Goal: Task Accomplishment & Management: Use online tool/utility

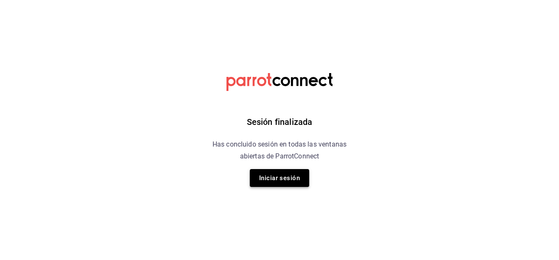
click at [274, 176] on button "Iniciar sesión" at bounding box center [279, 178] width 59 height 18
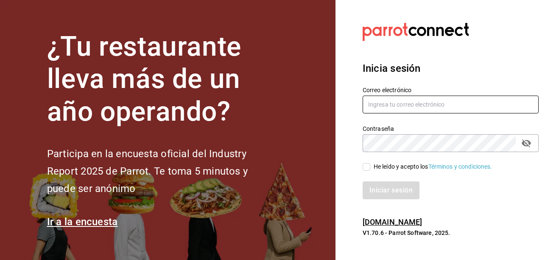
click at [425, 100] on input "text" at bounding box center [451, 104] width 176 height 18
type input "tesoreria@sanjuangrill.com"
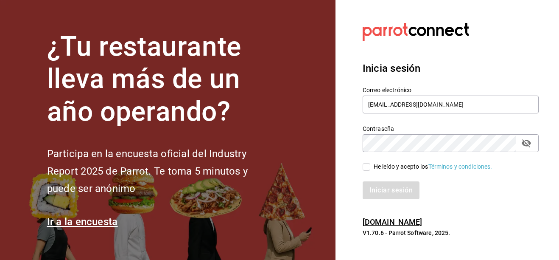
click at [371, 167] on span "He leído y acepto los Términos y condiciones." at bounding box center [431, 166] width 122 height 9
click at [370, 167] on input "He leído y acepto los Términos y condiciones." at bounding box center [367, 167] width 8 height 8
checkbox input "true"
click at [383, 184] on button "Iniciar sesión" at bounding box center [392, 190] width 58 height 18
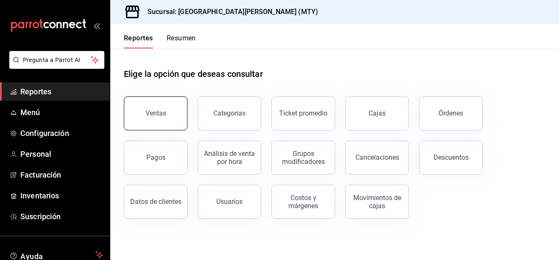
click at [161, 113] on div "Ventas" at bounding box center [155, 113] width 21 height 8
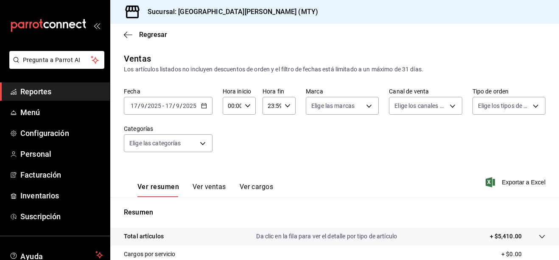
click at [204, 105] on icon "button" at bounding box center [204, 106] width 6 height 6
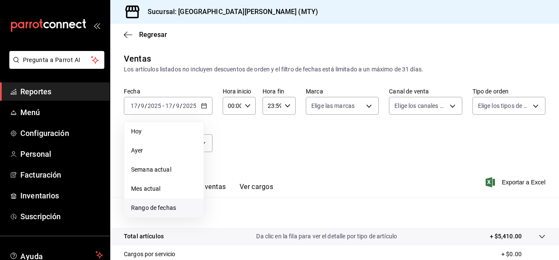
click at [151, 205] on span "Rango de fechas" at bounding box center [164, 207] width 66 height 9
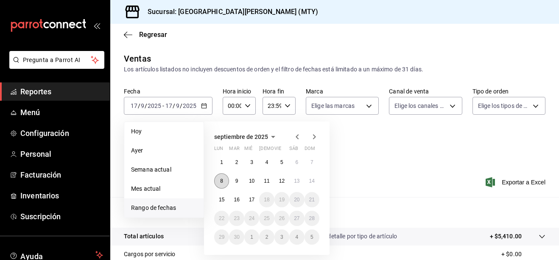
click at [219, 181] on button "8" at bounding box center [221, 180] width 15 height 15
drag, startPoint x: 319, startPoint y: 180, endPoint x: 312, endPoint y: 182, distance: 7.8
click at [317, 181] on div "septiembre de 2025 lun mar mié jue vie sáb dom 1 2 3 4 5 6 7 8 9 10 11 12 13 14…" at bounding box center [267, 187] width 126 height 133
click at [311, 182] on abbr "14" at bounding box center [312, 181] width 6 height 6
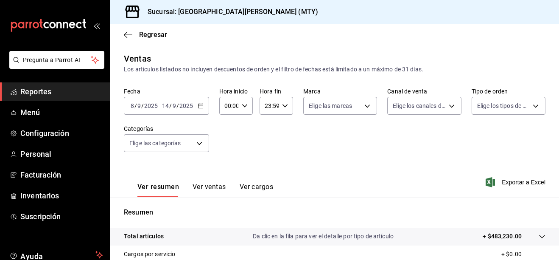
click at [200, 103] on icon "button" at bounding box center [201, 106] width 6 height 6
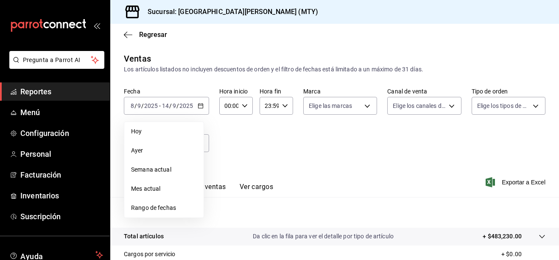
click at [269, 151] on div "Fecha [DATE] [DATE] - [DATE] [DATE] [DATE] [DATE] Semana actual Mes actual Rang…" at bounding box center [334, 124] width 421 height 75
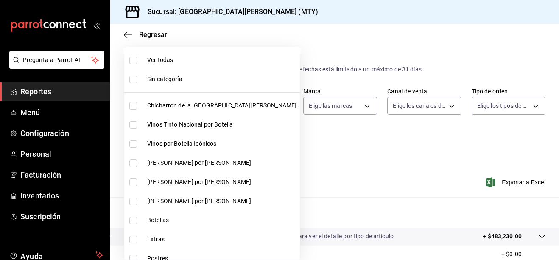
click at [185, 142] on body "Pregunta a Parrot AI Reportes Menú Configuración Personal Facturación Inventari…" at bounding box center [279, 130] width 559 height 260
drag, startPoint x: 156, startPoint y: 106, endPoint x: 181, endPoint y: 144, distance: 45.9
click at [156, 106] on span "Chicharron de la San Juan" at bounding box center [221, 105] width 149 height 9
type input "f0f1c746-f3c3-4ccc-a6c7-92491a04bd66"
checkbox input "true"
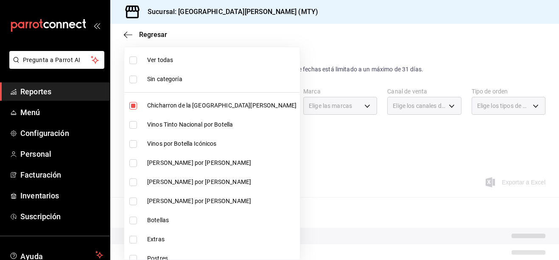
scroll to position [42, 0]
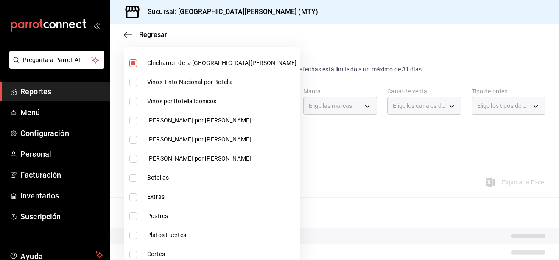
click at [159, 201] on li "Extras" at bounding box center [212, 196] width 176 height 19
type input "f0f1c746-f3c3-4ccc-a6c7-92491a04bd66,ce59e6b0-fd83-4b10-87da-79468a59da8e"
checkbox input "true"
click at [162, 219] on span "Postres" at bounding box center [221, 215] width 149 height 9
type input "f0f1c746-f3c3-4ccc-a6c7-92491a04bd66,ce59e6b0-fd83-4b10-87da-79468a59da8e,b5dc4…"
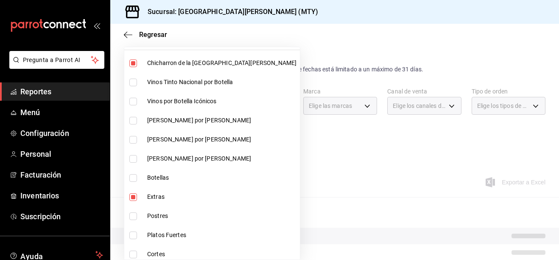
checkbox input "true"
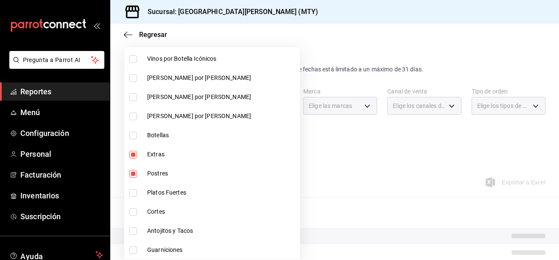
click at [165, 201] on li "Platos Fuertes" at bounding box center [212, 192] width 176 height 19
type input "f0f1c746-f3c3-4ccc-a6c7-92491a04bd66,ce59e6b0-fd83-4b10-87da-79468a59da8e,b5dc4…"
checkbox input "true"
click at [165, 212] on span "Cortes" at bounding box center [221, 211] width 149 height 9
type input "f0f1c746-f3c3-4ccc-a6c7-92491a04bd66,ce59e6b0-fd83-4b10-87da-79468a59da8e,b5dc4…"
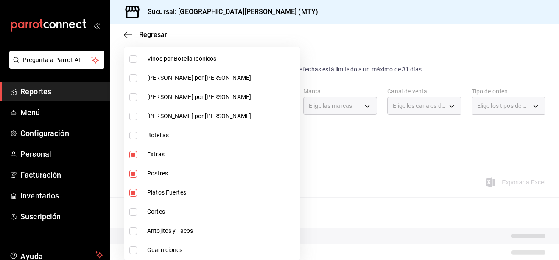
checkbox input "true"
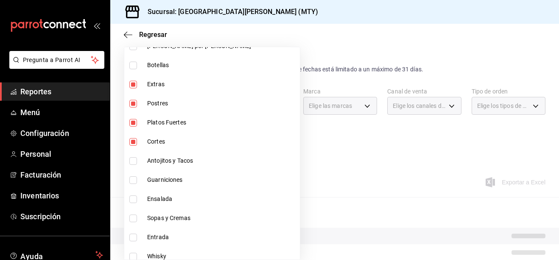
scroll to position [170, 0]
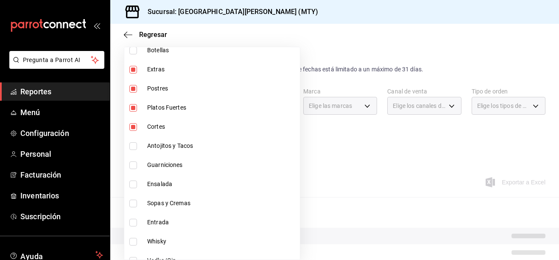
click at [177, 152] on li "Antojitos y Tacos" at bounding box center [212, 145] width 176 height 19
type input "f0f1c746-f3c3-4ccc-a6c7-92491a04bd66,ce59e6b0-fd83-4b10-87da-79468a59da8e,b5dc4…"
checkbox input "true"
click at [167, 169] on li "Guarniciones" at bounding box center [212, 164] width 176 height 19
type input "f0f1c746-f3c3-4ccc-a6c7-92491a04bd66,ce59e6b0-fd83-4b10-87da-79468a59da8e,b5dc4…"
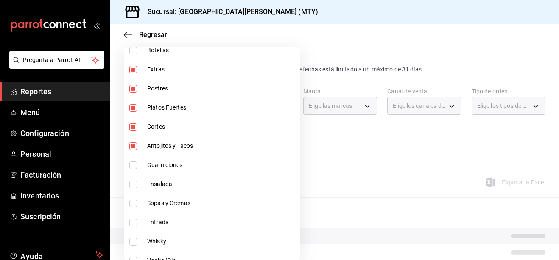
checkbox input "true"
click at [167, 184] on span "Ensalada" at bounding box center [221, 183] width 149 height 9
type input "f0f1c746-f3c3-4ccc-a6c7-92491a04bd66,ce59e6b0-fd83-4b10-87da-79468a59da8e,b5dc4…"
checkbox input "true"
click at [156, 204] on span "Sopas y Cremas" at bounding box center [221, 202] width 149 height 9
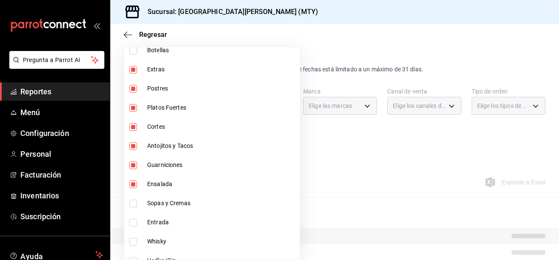
type input "f0f1c746-f3c3-4ccc-a6c7-92491a04bd66,ce59e6b0-fd83-4b10-87da-79468a59da8e,b5dc4…"
checkbox input "true"
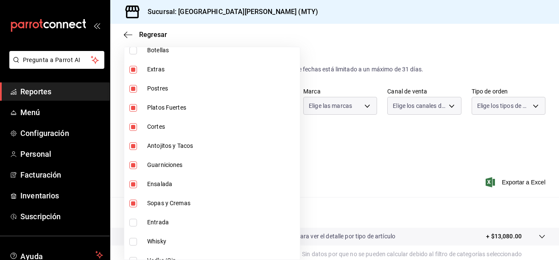
click at [151, 222] on span "Entrada" at bounding box center [221, 222] width 149 height 9
type input "f0f1c746-f3c3-4ccc-a6c7-92491a04bd66,ce59e6b0-fd83-4b10-87da-79468a59da8e,b5dc4…"
checkbox input "true"
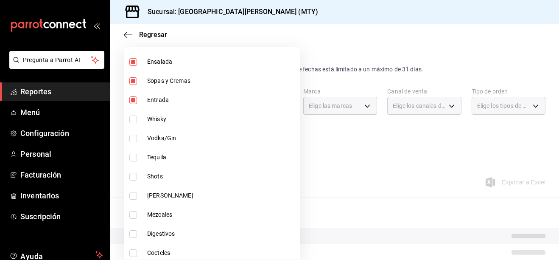
scroll to position [254, 0]
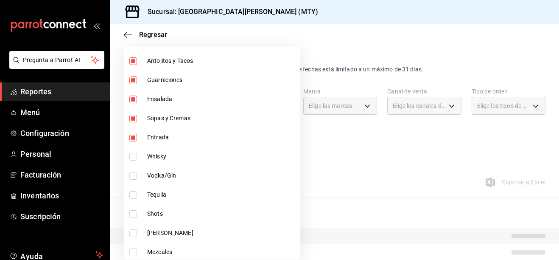
click at [320, 175] on div at bounding box center [279, 130] width 559 height 260
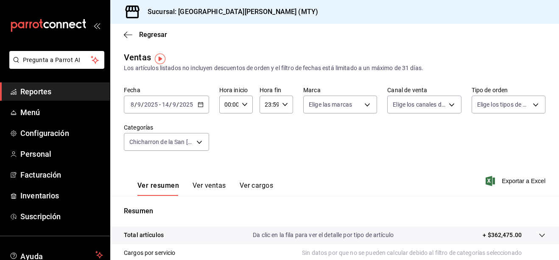
scroll to position [0, 0]
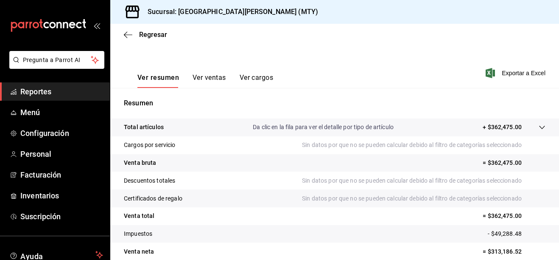
scroll to position [62, 0]
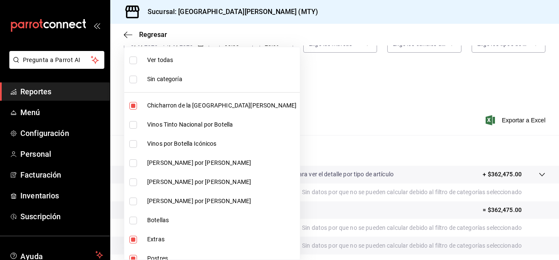
click at [193, 85] on body "Pregunta a Parrot AI Reportes Menú Configuración Personal Facturación Inventari…" at bounding box center [279, 130] width 559 height 260
click at [156, 107] on span "Chicharron de la San Juan" at bounding box center [221, 105] width 149 height 9
type input "ce59e6b0-fd83-4b10-87da-79468a59da8e,b5dc4f7b-13fc-482f-9dec-176939c52cd6,eeea1…"
checkbox input "false"
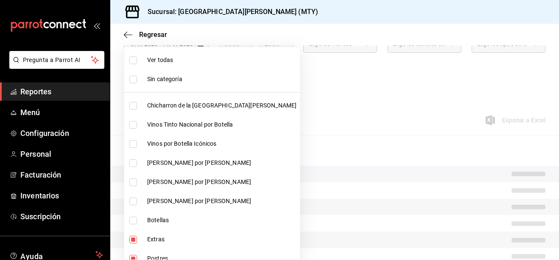
click at [158, 128] on span "Vinos Tinto Nacional por Botella" at bounding box center [221, 124] width 149 height 9
type input "ce59e6b0-fd83-4b10-87da-79468a59da8e,b5dc4f7b-13fc-482f-9dec-176939c52cd6,eeea1…"
checkbox input "true"
click at [165, 141] on span "Vinos por Botella Icónicos" at bounding box center [221, 143] width 149 height 9
type input "ce59e6b0-fd83-4b10-87da-79468a59da8e,b5dc4f7b-13fc-482f-9dec-176939c52cd6,eeea1…"
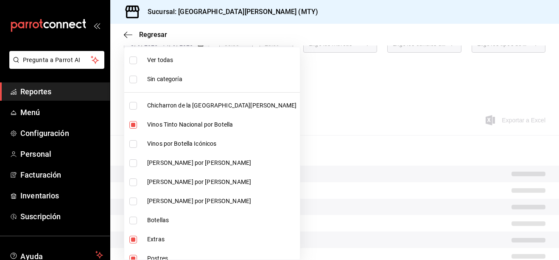
checkbox input "true"
click at [162, 160] on span "[PERSON_NAME] por [PERSON_NAME]" at bounding box center [221, 162] width 149 height 9
type input "ce59e6b0-fd83-4b10-87da-79468a59da8e,b5dc4f7b-13fc-482f-9dec-176939c52cd6,eeea1…"
checkbox input "true"
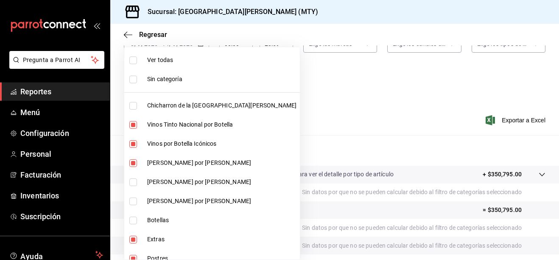
click at [155, 183] on span "[PERSON_NAME] por [PERSON_NAME]" at bounding box center [221, 181] width 149 height 9
type input "ce59e6b0-fd83-4b10-87da-79468a59da8e,b5dc4f7b-13fc-482f-9dec-176939c52cd6,eeea1…"
checkbox input "true"
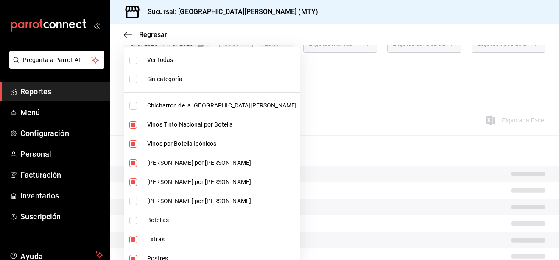
click at [153, 204] on span "[PERSON_NAME] por [PERSON_NAME]" at bounding box center [221, 200] width 149 height 9
type input "ce59e6b0-fd83-4b10-87da-79468a59da8e,b5dc4f7b-13fc-482f-9dec-176939c52cd6,eeea1…"
checkbox input "true"
click at [147, 216] on span "Botellas" at bounding box center [221, 219] width 149 height 9
type input "ce59e6b0-fd83-4b10-87da-79468a59da8e,b5dc4f7b-13fc-482f-9dec-176939c52cd6,eeea1…"
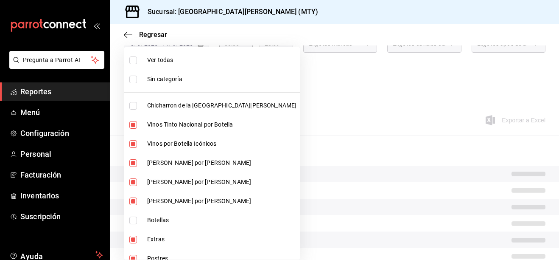
checkbox input "true"
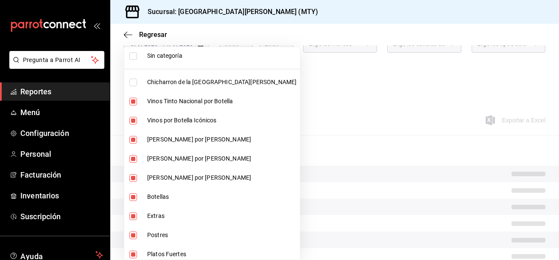
scroll to position [42, 0]
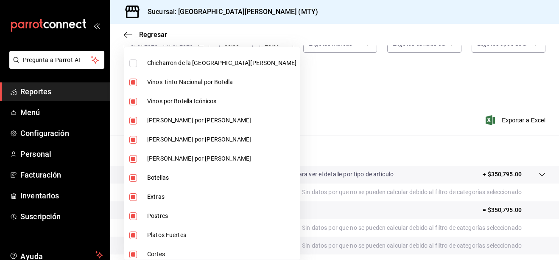
click at [144, 190] on li "Extras" at bounding box center [212, 196] width 176 height 19
type input "b5dc4f7b-13fc-482f-9dec-176939c52cd6,eeea1ade-9d1b-49e9-9c7a-e03ecffd2dd8,fe2cb…"
checkbox input "false"
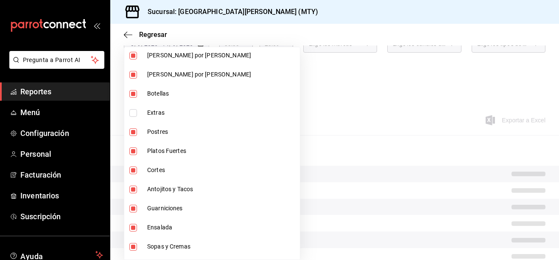
scroll to position [127, 0]
click at [143, 134] on li "Postres" at bounding box center [212, 130] width 176 height 19
type input "eeea1ade-9d1b-49e9-9c7a-e03ecffd2dd8,fe2cb86f-7b05-41d3-909f-899dbd4ef52f,7bf31…"
checkbox input "false"
click at [137, 148] on label at bounding box center [134, 150] width 11 height 8
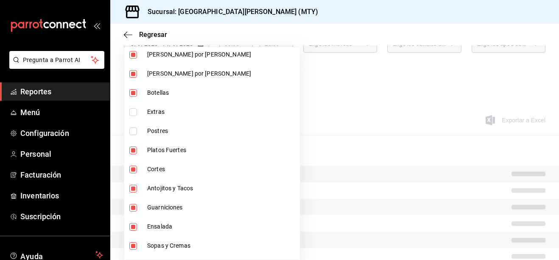
click at [137, 148] on input "checkbox" at bounding box center [133, 150] width 8 height 8
checkbox input "true"
click at [134, 173] on li "Cortes" at bounding box center [212, 168] width 176 height 19
type input "7bf311ba-f3e7-4632-94ff-67ef5ef3da16,dd4d8d8a-3463-49b4-990d-5ce75e426a20,0b474…"
checkbox input "false"
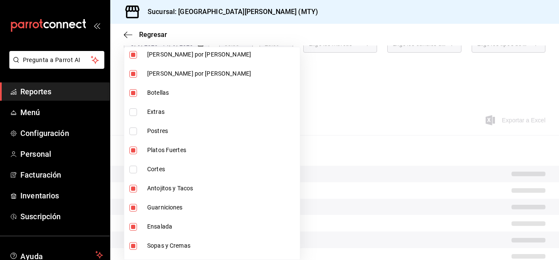
click at [134, 148] on input "checkbox" at bounding box center [133, 150] width 8 height 8
checkbox input "false"
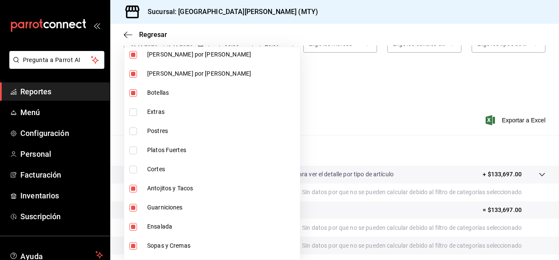
click at [134, 192] on li "Antojitos y Tacos" at bounding box center [212, 188] width 176 height 19
type input "dd4d8d8a-3463-49b4-990d-5ce75e426a20,0b474793-7fe1-4884-a5f6-f5528f4d8504,f943d…"
checkbox input "false"
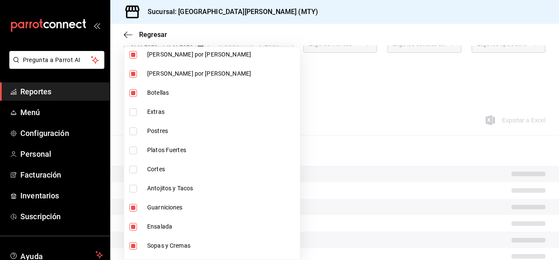
click at [131, 207] on input "checkbox" at bounding box center [133, 208] width 8 height 8
checkbox input "false"
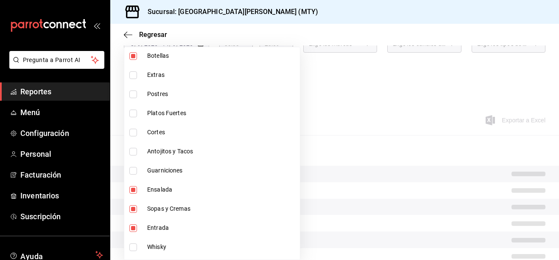
scroll to position [212, 0]
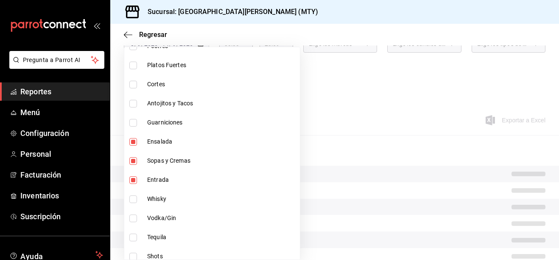
click at [153, 142] on span "Ensalada" at bounding box center [221, 141] width 149 height 9
type input "f943d2a3-4780-4230-a6f8-af716066c425,d66dcf8f-fb23-4151-ae98-d66b9f3d94ea,bc8a8…"
checkbox input "false"
click at [148, 161] on span "Sopas y Cremas" at bounding box center [221, 160] width 149 height 9
type input "d66dcf8f-fb23-4151-ae98-d66b9f3d94ea,bc8a8506-8c9a-4ccc-bee8-9613004b69e8,dff53…"
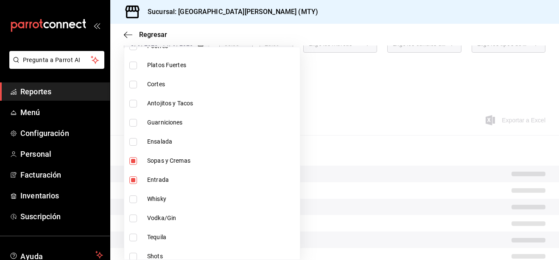
checkbox input "false"
drag, startPoint x: 137, startPoint y: 178, endPoint x: 139, endPoint y: 186, distance: 7.7
click at [137, 179] on label at bounding box center [134, 180] width 11 height 8
click at [137, 179] on input "checkbox" at bounding box center [133, 180] width 8 height 8
checkbox input "true"
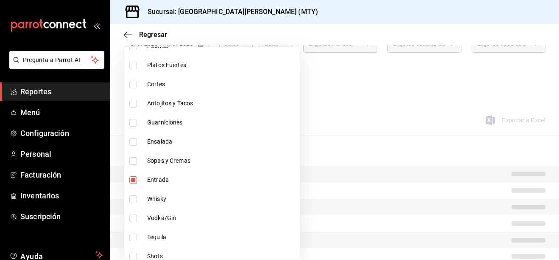
click at [144, 209] on li "Vodka/Gin" at bounding box center [212, 217] width 176 height 19
type input "bc8a8506-8c9a-4ccc-bee8-9613004b69e8,dff5383d-db9f-4eeb-86c5-8b8bba73e599,2ada2…"
checkbox input "true"
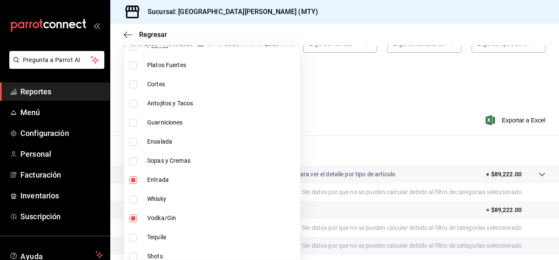
click at [143, 183] on li "Entrada" at bounding box center [212, 179] width 176 height 19
type input "bc8a8506-8c9a-4ccc-bee8-9613004b69e8,dff5383d-db9f-4eeb-86c5-8b8bba73e599,2ada2…"
checkbox input "false"
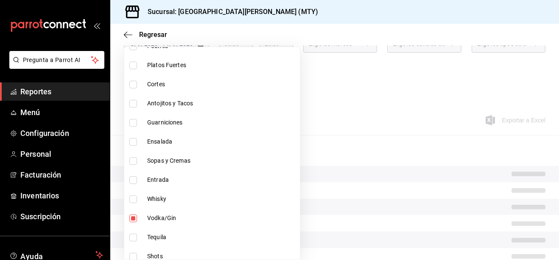
drag, startPoint x: 138, startPoint y: 197, endPoint x: 140, endPoint y: 202, distance: 5.4
click at [138, 197] on label at bounding box center [134, 199] width 11 height 8
click at [137, 197] on input "checkbox" at bounding box center [133, 199] width 8 height 8
checkbox input "false"
type input "bc8a8506-8c9a-4ccc-bee8-9613004b69e8,dff5383d-db9f-4eeb-86c5-8b8bba73e599,2ada2…"
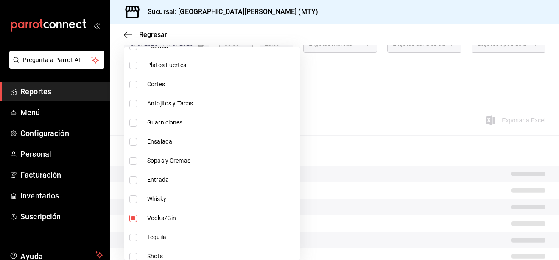
scroll to position [254, 0]
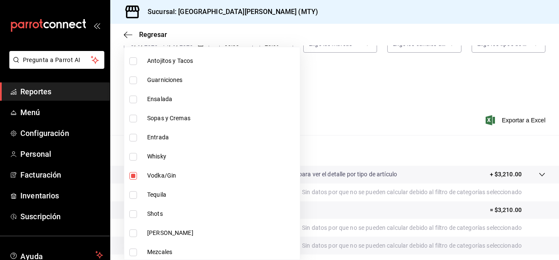
click at [134, 156] on input "checkbox" at bounding box center [133, 157] width 8 height 8
checkbox input "true"
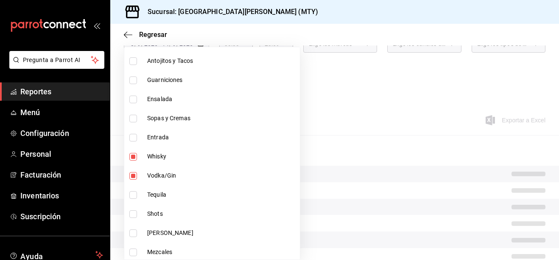
click at [151, 198] on span "Tequila" at bounding box center [221, 194] width 149 height 9
type input "bc8a8506-8c9a-4ccc-bee8-9613004b69e8,dff5383d-db9f-4eeb-86c5-8b8bba73e599,2ada2…"
checkbox input "true"
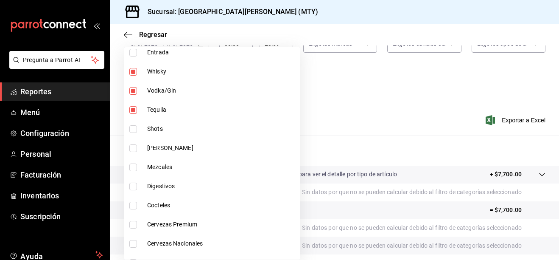
click at [152, 132] on span "Shots" at bounding box center [221, 128] width 149 height 9
type input "bc8a8506-8c9a-4ccc-bee8-9613004b69e8,dff5383d-db9f-4eeb-86c5-8b8bba73e599,2ada2…"
checkbox input "true"
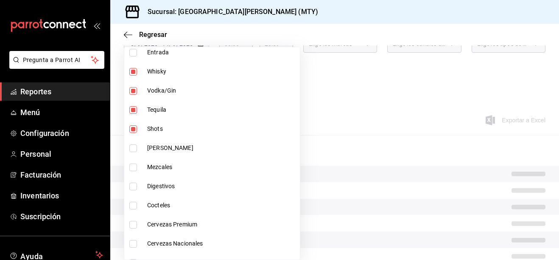
click at [142, 147] on li "[PERSON_NAME]" at bounding box center [212, 147] width 176 height 19
type input "bc8a8506-8c9a-4ccc-bee8-9613004b69e8,dff5383d-db9f-4eeb-86c5-8b8bba73e599,2ada2…"
checkbox input "true"
click at [156, 171] on li "Mezcales" at bounding box center [212, 166] width 176 height 19
type input "bc8a8506-8c9a-4ccc-bee8-9613004b69e8,dff5383d-db9f-4eeb-86c5-8b8bba73e599,2ada2…"
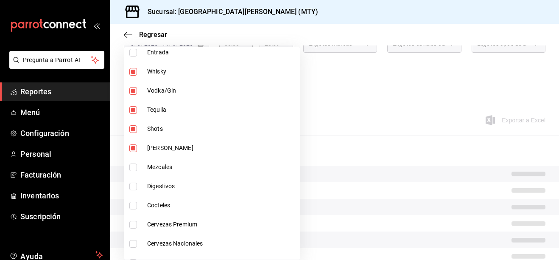
checkbox input "true"
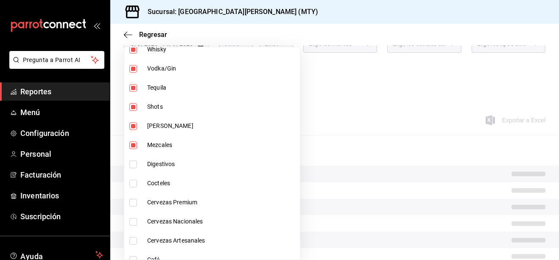
scroll to position [382, 0]
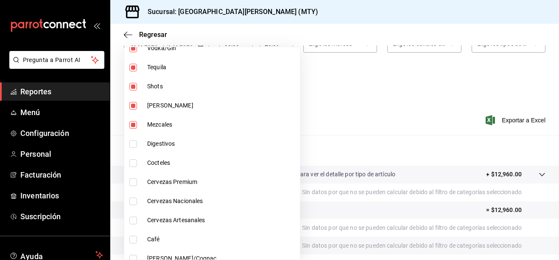
click at [155, 144] on span "Digestivos" at bounding box center [221, 143] width 149 height 9
type input "bc8a8506-8c9a-4ccc-bee8-9613004b69e8,dff5383d-db9f-4eeb-86c5-8b8bba73e599,2ada2…"
checkbox input "true"
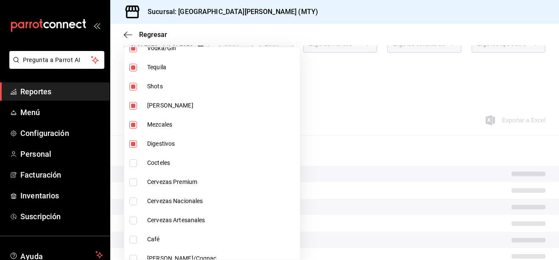
click at [141, 160] on li "Cocteles" at bounding box center [212, 162] width 176 height 19
type input "bc8a8506-8c9a-4ccc-bee8-9613004b69e8,dff5383d-db9f-4eeb-86c5-8b8bba73e599,2ada2…"
checkbox input "true"
click at [146, 179] on li "Cervezas Premium" at bounding box center [212, 181] width 176 height 19
type input "bc8a8506-8c9a-4ccc-bee8-9613004b69e8,dff5383d-db9f-4eeb-86c5-8b8bba73e599,2ada2…"
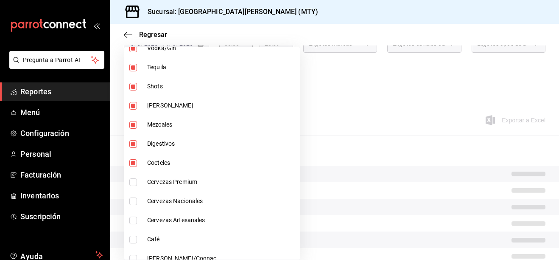
checkbox input "true"
click at [146, 200] on li "Cervezas Nacionales" at bounding box center [212, 200] width 176 height 19
type input "bc8a8506-8c9a-4ccc-bee8-9613004b69e8,dff5383d-db9f-4eeb-86c5-8b8bba73e599,2ada2…"
checkbox input "true"
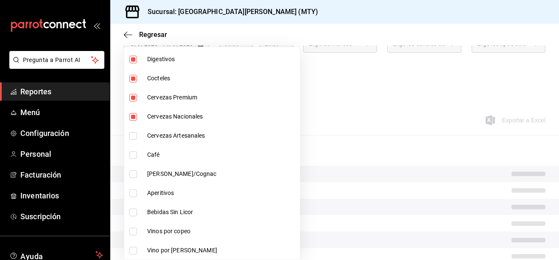
scroll to position [466, 0]
click at [133, 137] on input "checkbox" at bounding box center [133, 135] width 8 height 8
checkbox input "true"
click at [130, 158] on li "Café" at bounding box center [212, 154] width 176 height 19
type input "bc8a8506-8c9a-4ccc-bee8-9613004b69e8,dff5383d-db9f-4eeb-86c5-8b8bba73e599,2ada2…"
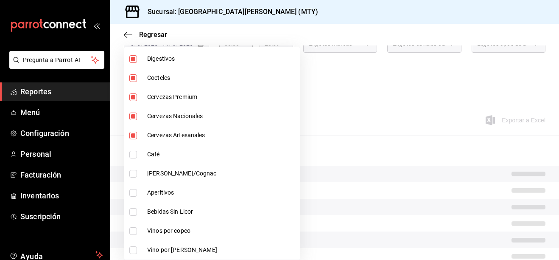
checkbox input "true"
click at [135, 170] on input "checkbox" at bounding box center [133, 174] width 8 height 8
checkbox input "true"
click at [135, 188] on li "Aperitivos" at bounding box center [212, 192] width 176 height 19
type input "bc8a8506-8c9a-4ccc-bee8-9613004b69e8,dff5383d-db9f-4eeb-86c5-8b8bba73e599,2ada2…"
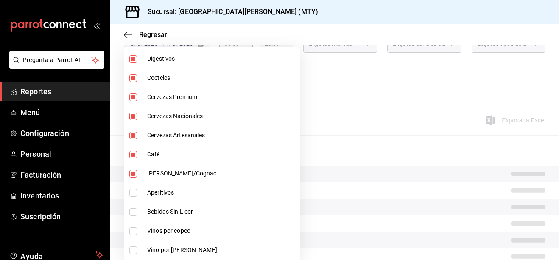
checkbox input "true"
drag, startPoint x: 139, startPoint y: 215, endPoint x: 138, endPoint y: 232, distance: 17.0
click at [139, 218] on li "Bebidas Sin Licor" at bounding box center [212, 211] width 176 height 19
type input "bc8a8506-8c9a-4ccc-bee8-9613004b69e8,dff5383d-db9f-4eeb-86c5-8b8bba73e599,2ada2…"
checkbox input "true"
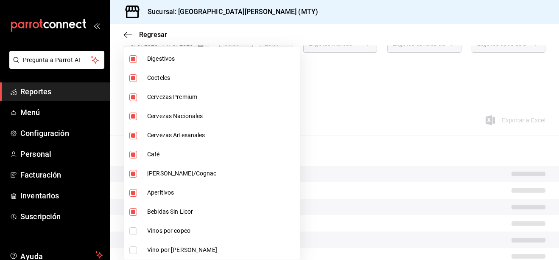
drag, startPoint x: 138, startPoint y: 234, endPoint x: 137, endPoint y: 243, distance: 8.1
click at [138, 235] on li "Vinos por copeo" at bounding box center [212, 230] width 176 height 19
type input "bc8a8506-8c9a-4ccc-bee8-9613004b69e8,dff5383d-db9f-4eeb-86c5-8b8bba73e599,2ada2…"
checkbox input "true"
click at [137, 245] on li "Vino por [PERSON_NAME]" at bounding box center [212, 249] width 176 height 19
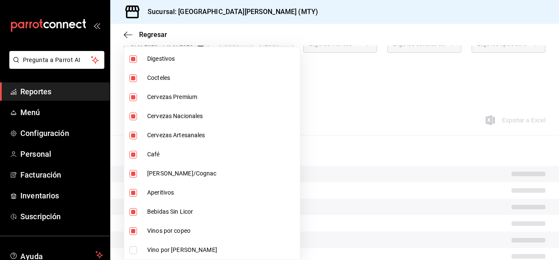
type input "bc8a8506-8c9a-4ccc-bee8-9613004b69e8,dff5383d-db9f-4eeb-86c5-8b8bba73e599,2ada2…"
checkbox input "true"
click at [276, 145] on div at bounding box center [279, 130] width 559 height 260
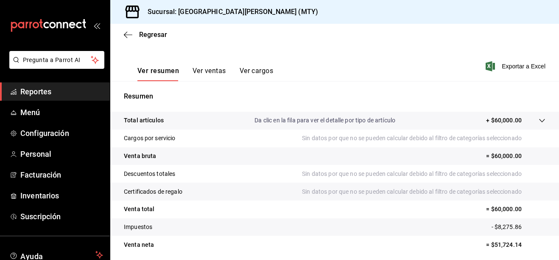
scroll to position [147, 0]
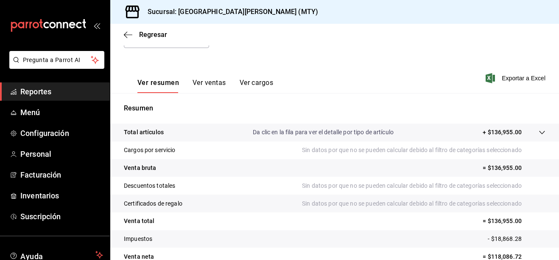
scroll to position [20, 0]
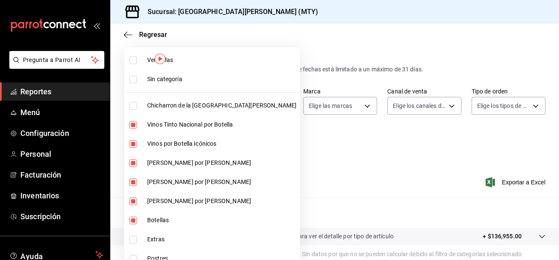
click at [201, 140] on body "Pregunta a Parrot AI Reportes Menú Configuración Personal Facturación Inventari…" at bounding box center [279, 130] width 559 height 260
click at [141, 60] on li "Ver todas" at bounding box center [212, 59] width 176 height 19
type input "f0f1c746-f3c3-4ccc-a6c7-92491a04bd66,bc8a8506-8c9a-4ccc-bee8-9613004b69e8,dff53…"
checkbox input "true"
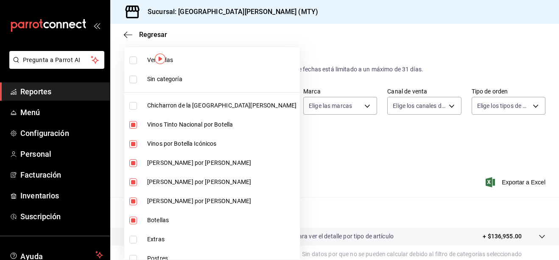
checkbox input "true"
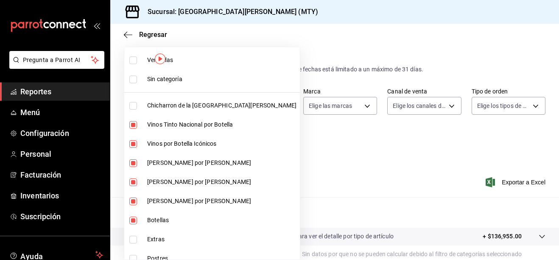
checkbox input "true"
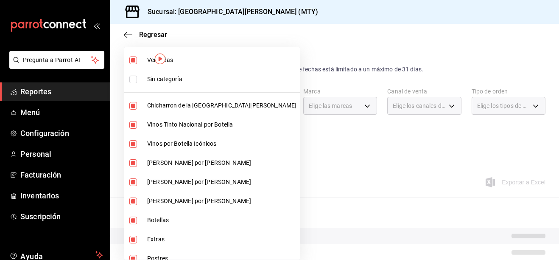
click at [265, 155] on div at bounding box center [279, 130] width 559 height 260
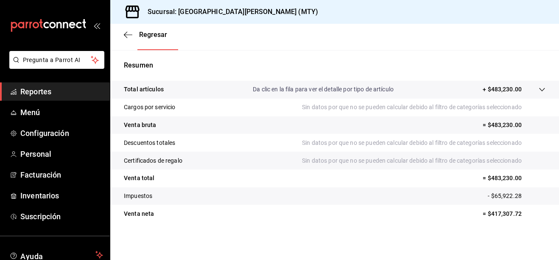
scroll to position [147, 0]
